Goal: Check status: Check status

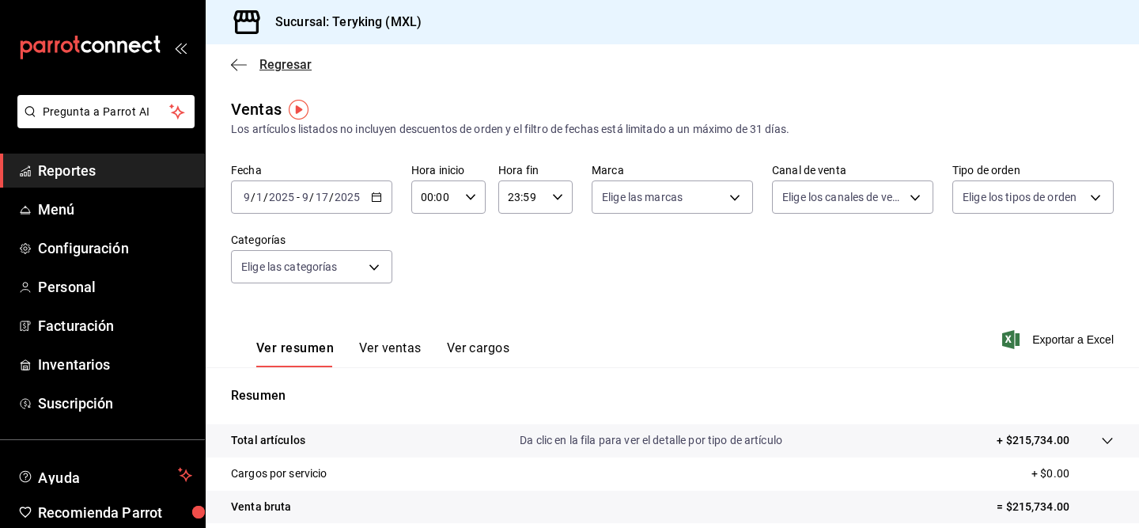
click at [250, 67] on span "Regresar" at bounding box center [271, 64] width 81 height 15
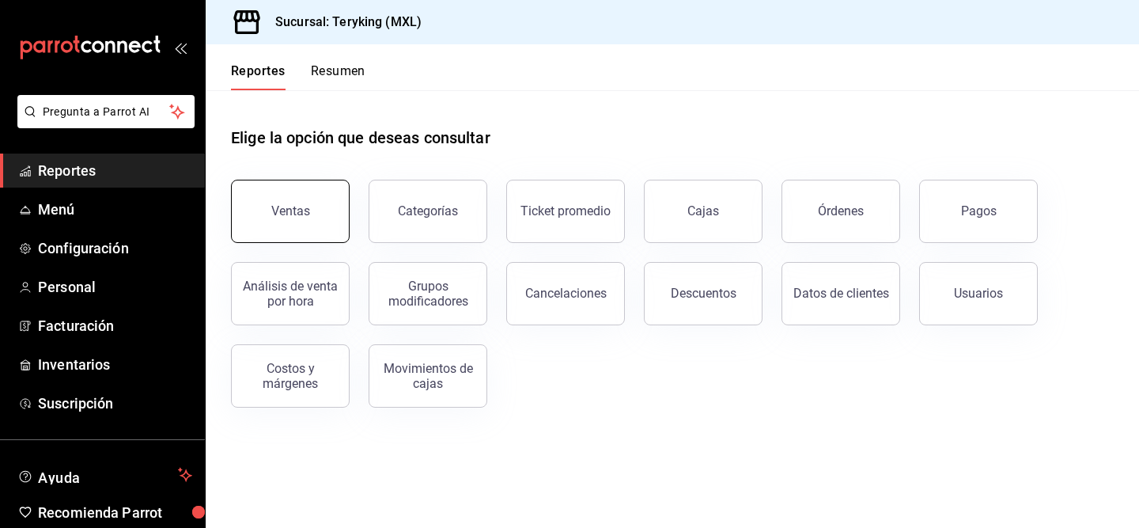
click at [302, 188] on button "Ventas" at bounding box center [290, 211] width 119 height 63
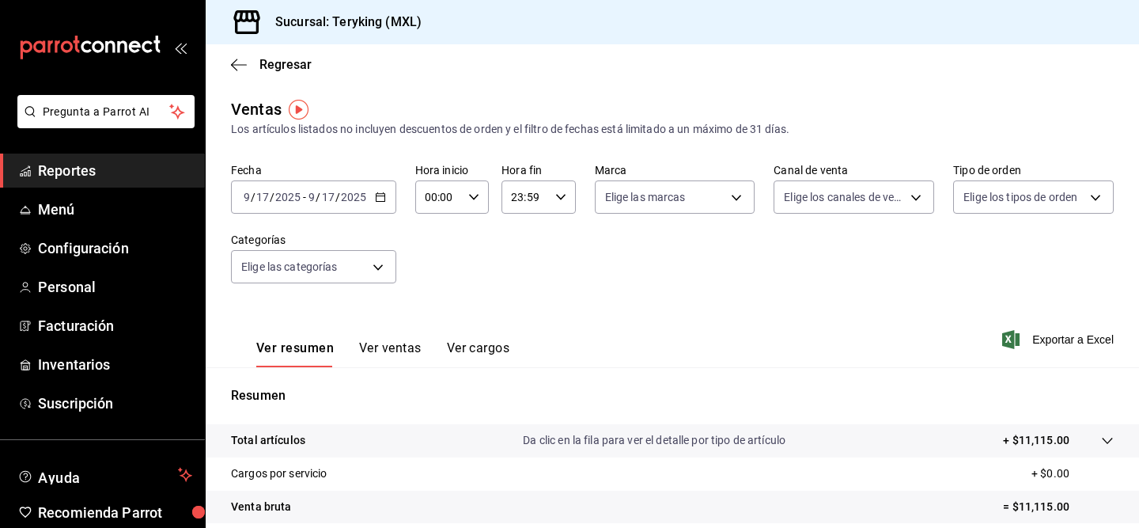
click at [236, 72] on div "Regresar" at bounding box center [672, 64] width 933 height 40
click at [239, 61] on icon "button" at bounding box center [239, 65] width 16 height 14
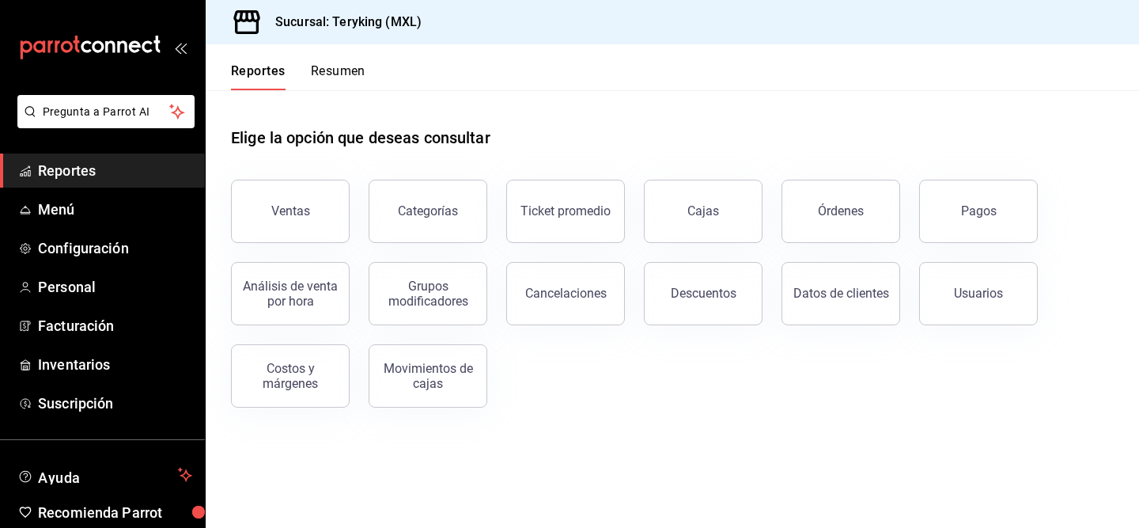
click at [328, 79] on button "Resumen" at bounding box center [338, 76] width 55 height 27
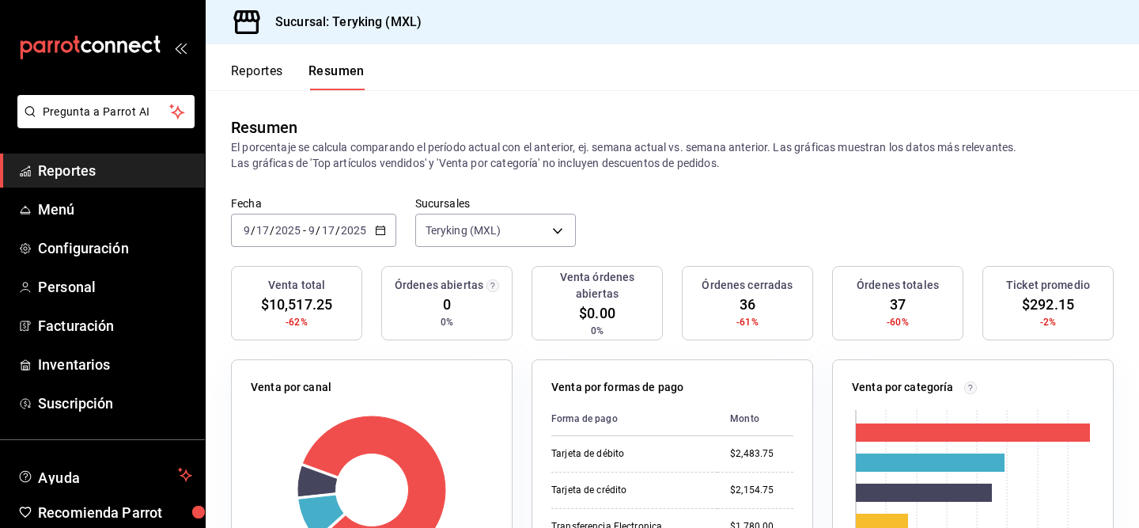
click at [376, 230] on icon "button" at bounding box center [380, 230] width 11 height 11
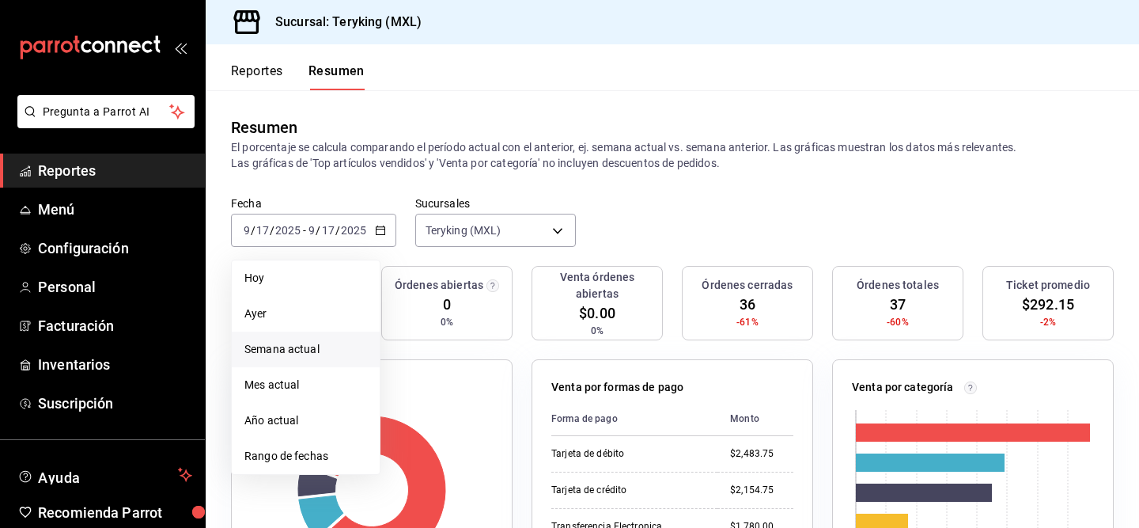
click at [316, 342] on span "Semana actual" at bounding box center [305, 349] width 123 height 17
